Goal: Navigation & Orientation: Go to known website

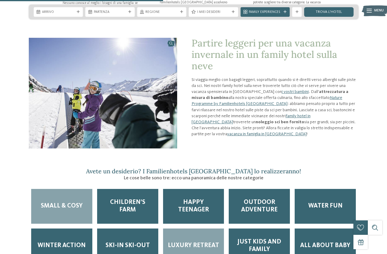
scroll to position [509, 0]
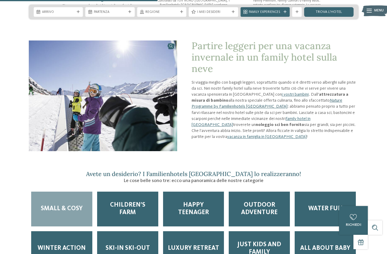
click at [222, 101] on link "Nature Programme by Familienhotels [GEOGRAPHIC_DATA]" at bounding box center [266, 103] width 151 height 10
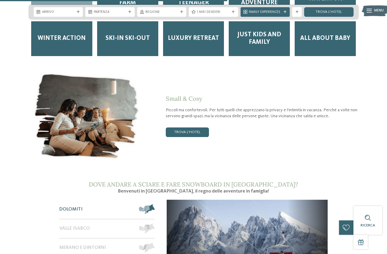
scroll to position [779, 0]
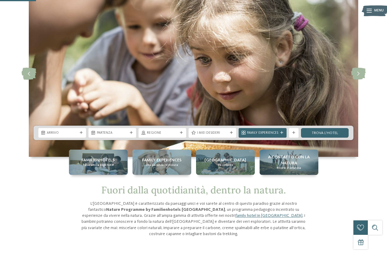
scroll to position [30, 0]
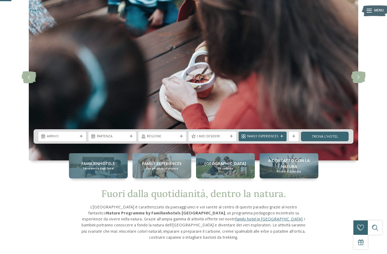
click at [96, 165] on span "Familienhotels" at bounding box center [97, 164] width 33 height 6
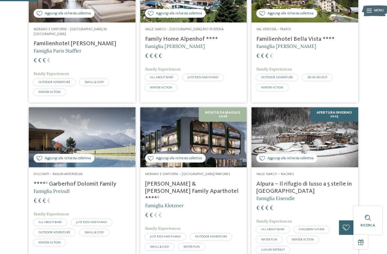
scroll to position [240, 0]
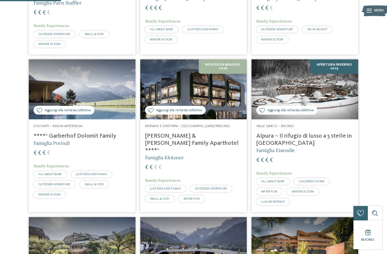
click at [96, 94] on img at bounding box center [82, 89] width 107 height 60
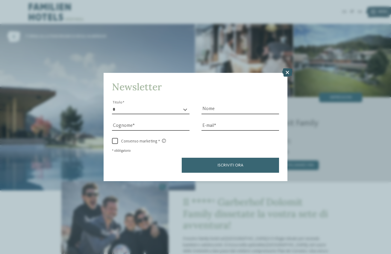
click at [286, 73] on icon at bounding box center [287, 72] width 10 height 8
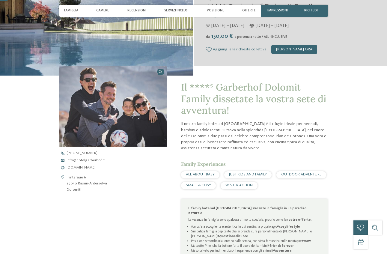
scroll to position [120, 0]
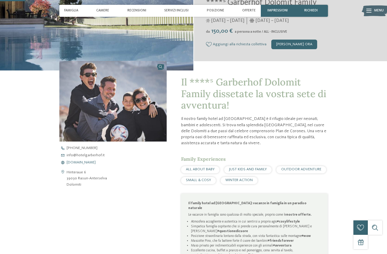
click at [96, 163] on span "www.hotelgarberhof.it" at bounding box center [80, 163] width 29 height 4
